Goal: Information Seeking & Learning: Learn about a topic

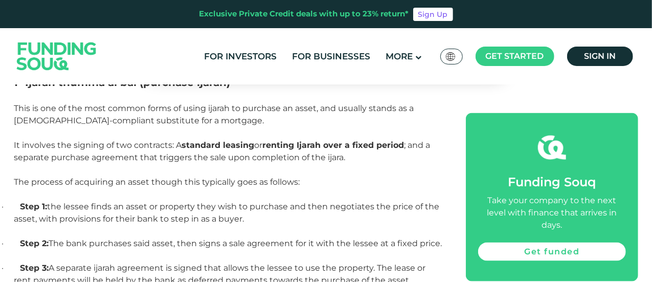
scroll to position [716, 0]
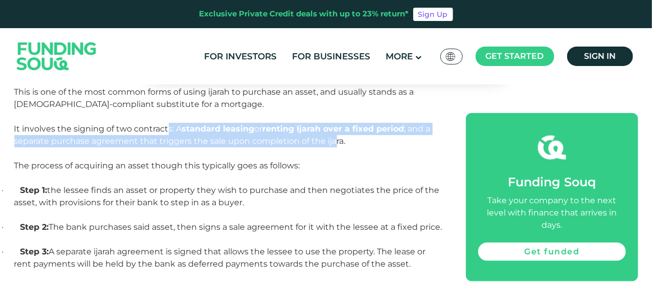
drag, startPoint x: 168, startPoint y: 126, endPoint x: 336, endPoint y: 140, distance: 168.8
click at [336, 140] on span "It involves the signing of two contracts: A standard leasing or renting Ijarah …" at bounding box center [222, 135] width 416 height 22
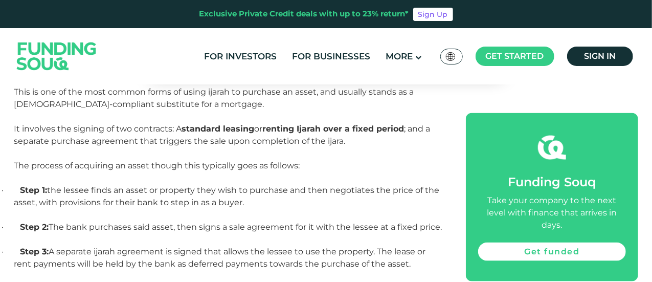
click at [328, 151] on p at bounding box center [228, 153] width 429 height 12
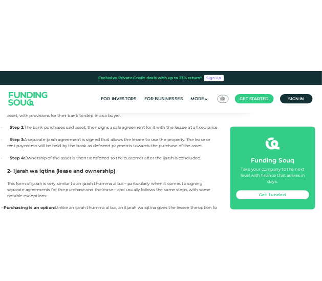
scroll to position [829, 0]
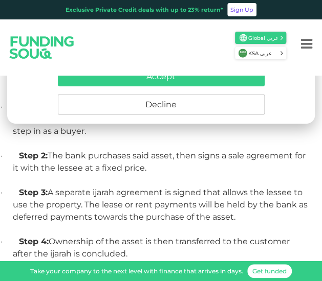
click at [196, 106] on button "Decline" at bounding box center [161, 104] width 207 height 21
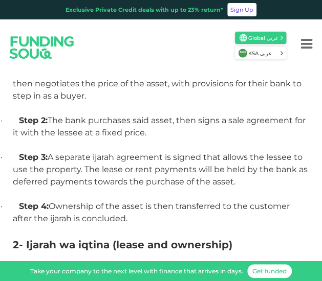
scroll to position [880, 0]
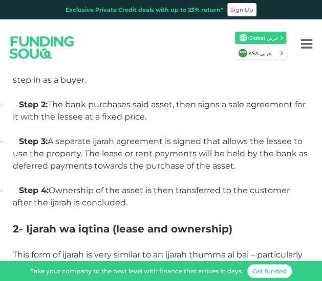
drag, startPoint x: 240, startPoint y: 167, endPoint x: 51, endPoint y: 137, distance: 192.2
click at [51, 137] on p "· Step 3: A separate ijarah agreement is signed that allows the lessee to use t…" at bounding box center [161, 154] width 296 height 37
click at [105, 195] on span "Ownership of the asset is then transferred to the customer after the ijarah is …" at bounding box center [151, 197] width 277 height 22
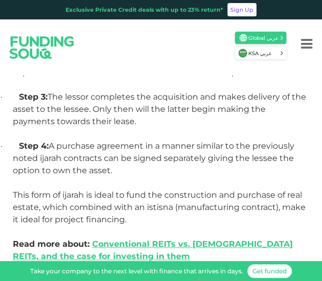
scroll to position [1545, 0]
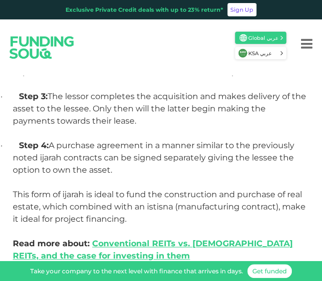
drag, startPoint x: 137, startPoint y: 173, endPoint x: 117, endPoint y: 167, distance: 21.2
click at [117, 168] on p "· Step 4: A purchase agreement in a manner similar to the previously noted ijar…" at bounding box center [161, 158] width 296 height 37
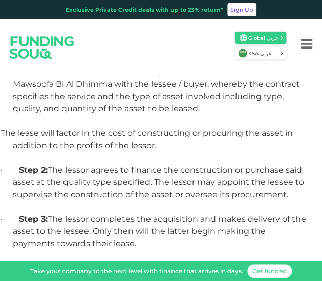
scroll to position [1391, 0]
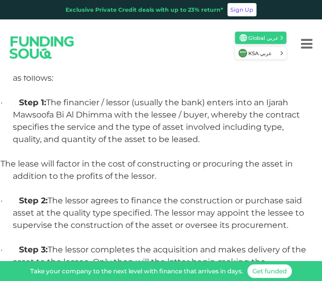
drag, startPoint x: 127, startPoint y: 173, endPoint x: 23, endPoint y: 110, distance: 121.1
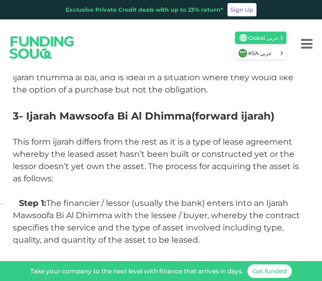
scroll to position [1289, 0]
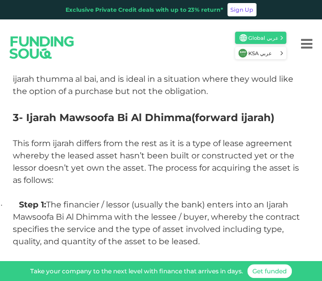
copy div "Step 1: The financier / lessor (usually the bank) enters into an Ijarah Mawsoof…"
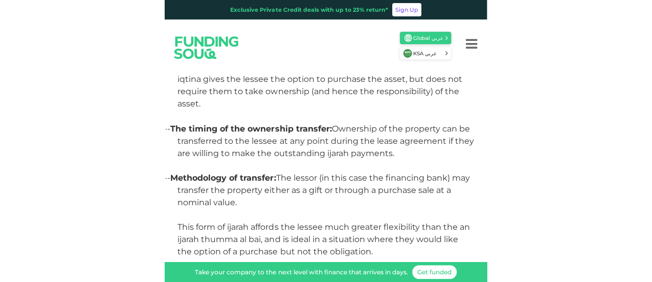
scroll to position [1033, 0]
